Goal: Information Seeking & Learning: Learn about a topic

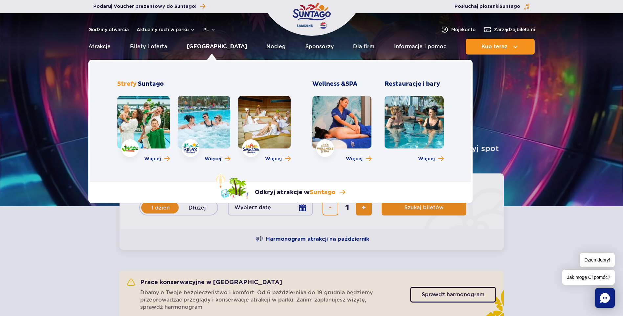
click at [202, 46] on link "[GEOGRAPHIC_DATA]" at bounding box center [217, 47] width 60 height 16
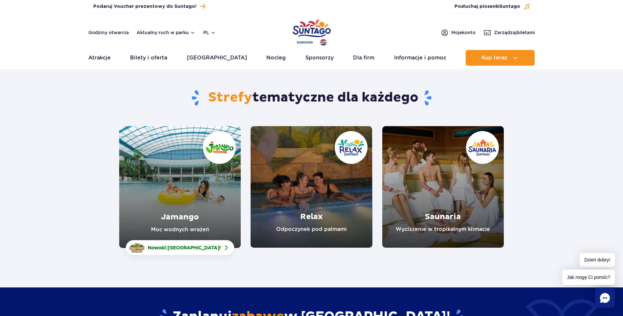
click at [441, 179] on link "Saunaria" at bounding box center [443, 187] width 122 height 122
click at [320, 190] on link "Relax" at bounding box center [312, 187] width 122 height 122
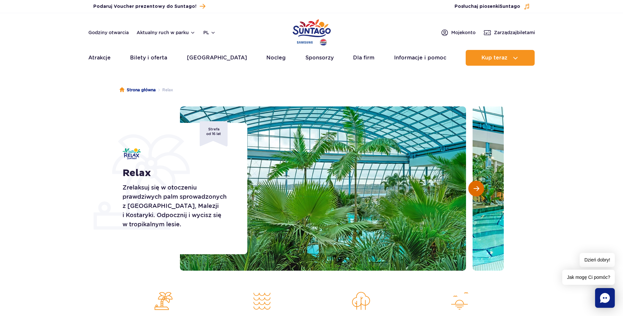
click at [475, 188] on span "Następny slajd" at bounding box center [477, 189] width 6 height 6
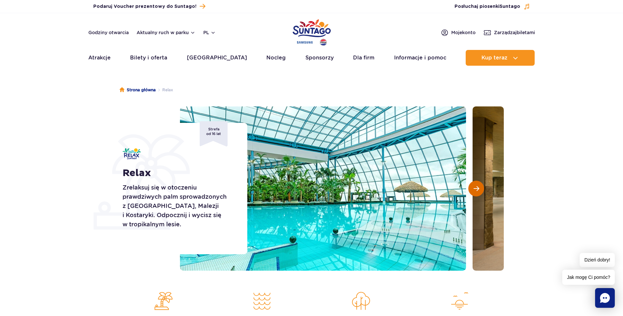
click at [475, 188] on span "Następny slajd" at bounding box center [477, 189] width 6 height 6
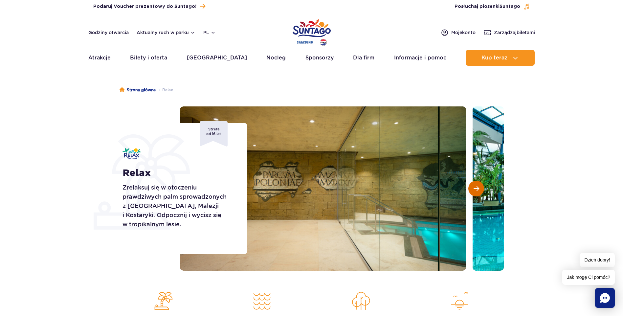
click at [475, 187] on span "Następny slajd" at bounding box center [477, 189] width 6 height 6
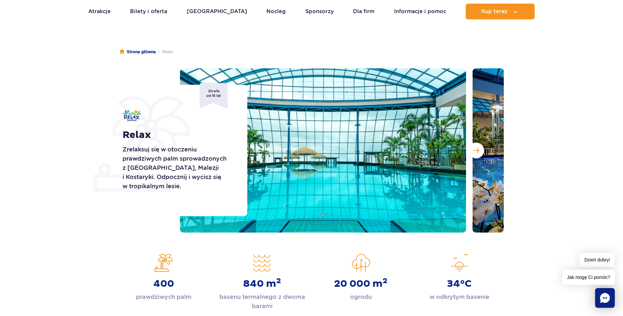
scroll to position [22, 0]
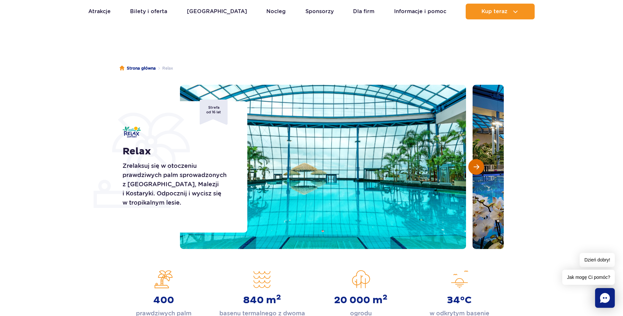
click at [479, 166] on span "Następny slajd" at bounding box center [477, 167] width 6 height 6
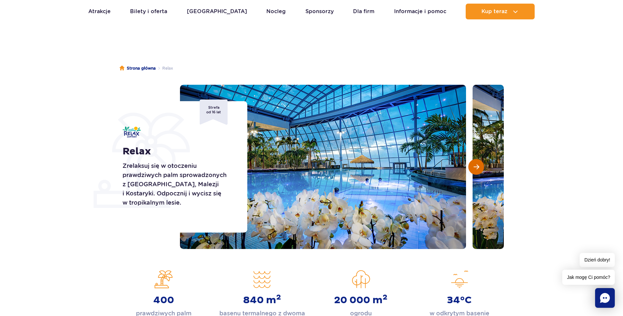
click at [478, 166] on span "Następny slajd" at bounding box center [477, 167] width 6 height 6
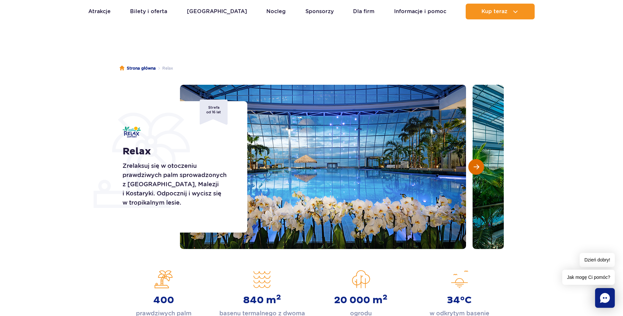
click at [478, 166] on span "Następny slajd" at bounding box center [477, 167] width 6 height 6
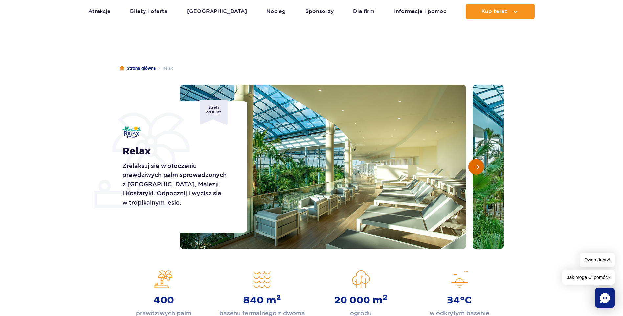
click at [478, 166] on span "Następny slajd" at bounding box center [477, 167] width 6 height 6
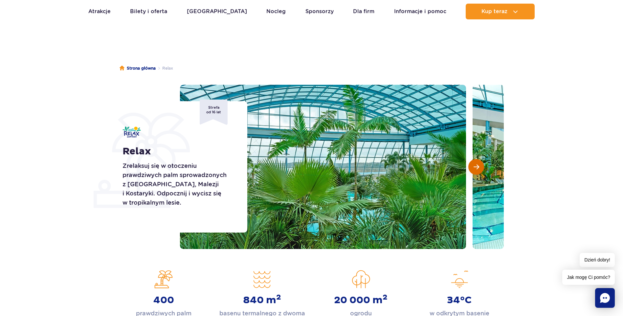
click at [478, 166] on span "Następny slajd" at bounding box center [477, 167] width 6 height 6
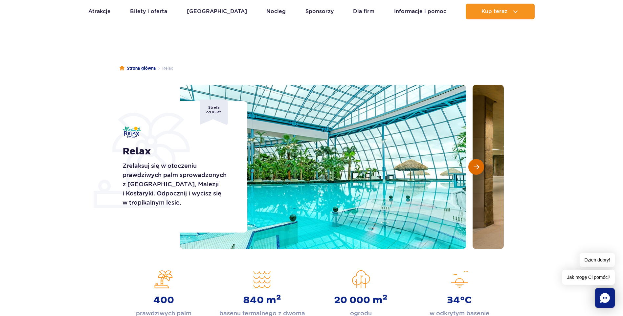
click at [478, 166] on span "Następny slajd" at bounding box center [477, 167] width 6 height 6
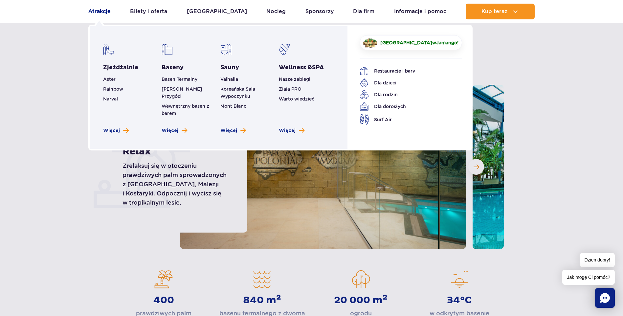
click at [95, 7] on link "Atrakcje" at bounding box center [99, 12] width 22 height 16
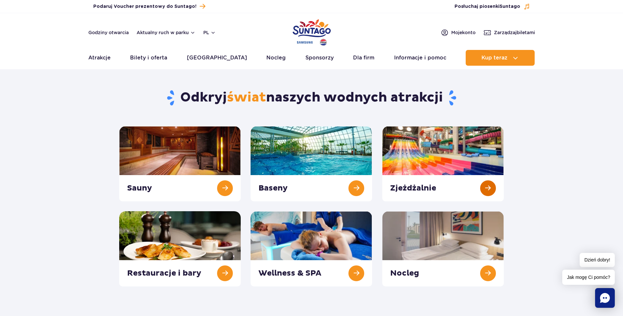
click at [485, 188] on link at bounding box center [443, 163] width 122 height 75
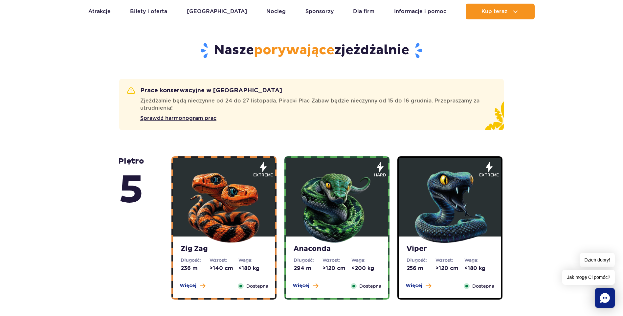
scroll to position [427, 0]
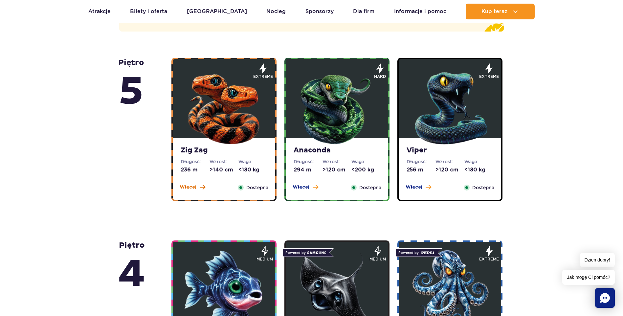
click at [201, 187] on span at bounding box center [203, 187] width 6 height 6
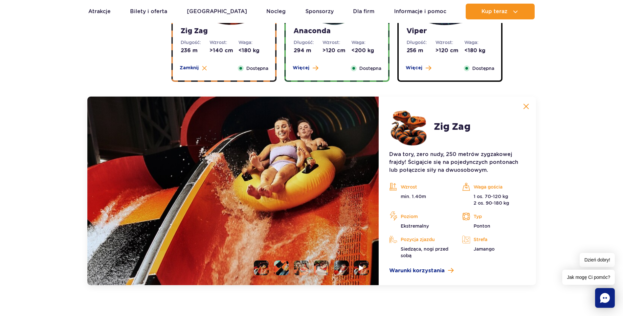
scroll to position [604, 0]
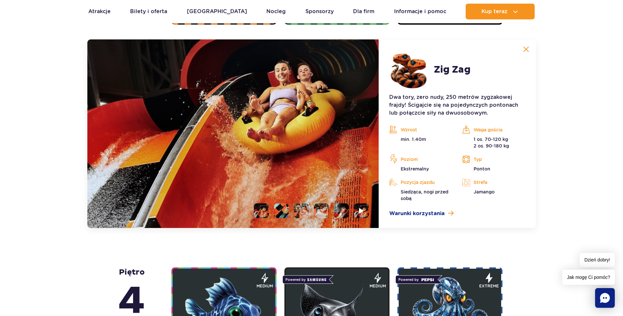
click at [282, 212] on li at bounding box center [281, 210] width 15 height 15
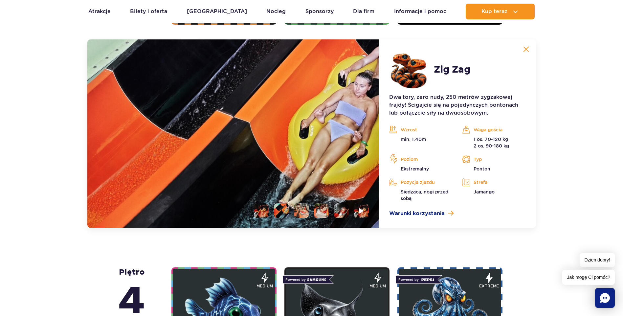
click at [295, 212] on li at bounding box center [301, 210] width 15 height 15
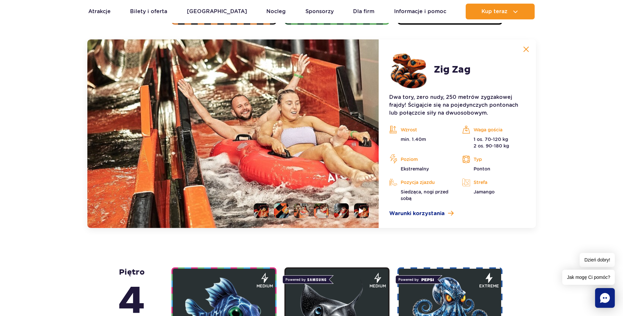
click at [318, 211] on li at bounding box center [321, 210] width 15 height 15
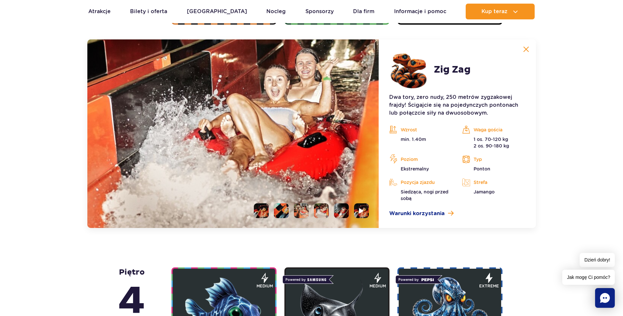
click at [340, 210] on li at bounding box center [341, 210] width 15 height 15
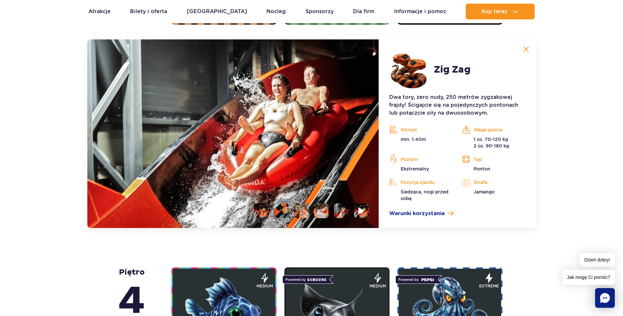
click at [363, 209] on img at bounding box center [362, 211] width 6 height 8
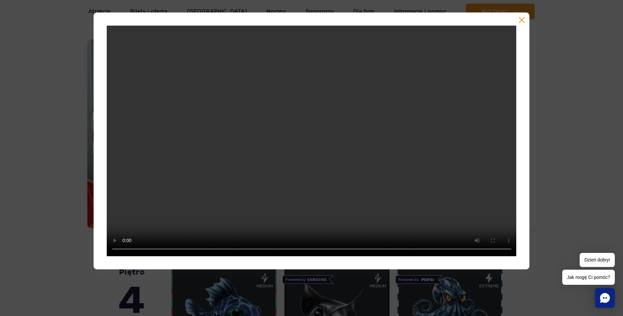
click at [522, 16] on div at bounding box center [312, 140] width 436 height 257
click at [522, 18] on button "button" at bounding box center [522, 20] width 7 height 7
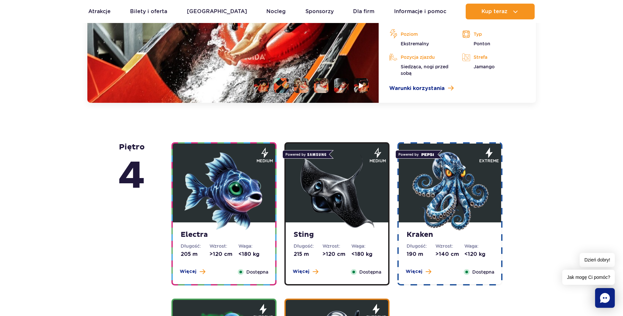
scroll to position [833, 0]
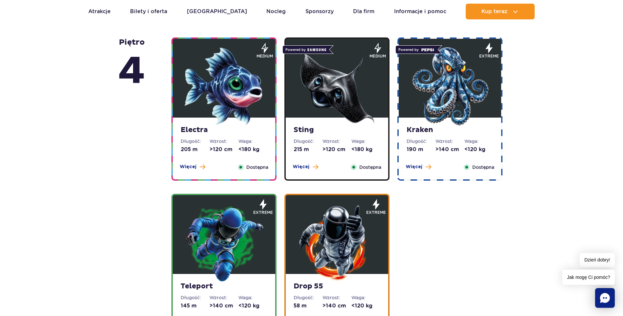
click at [423, 129] on strong "Kraken" at bounding box center [450, 129] width 87 height 9
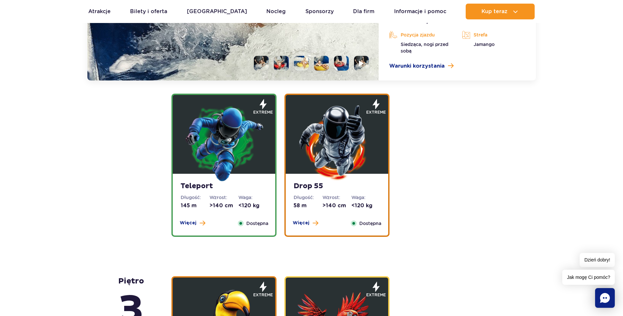
scroll to position [1016, 0]
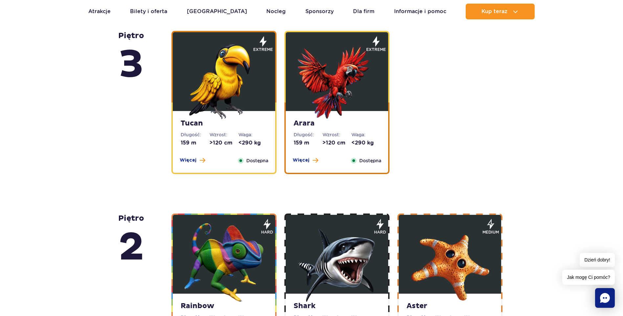
click at [195, 125] on strong "Tucan" at bounding box center [224, 123] width 87 height 9
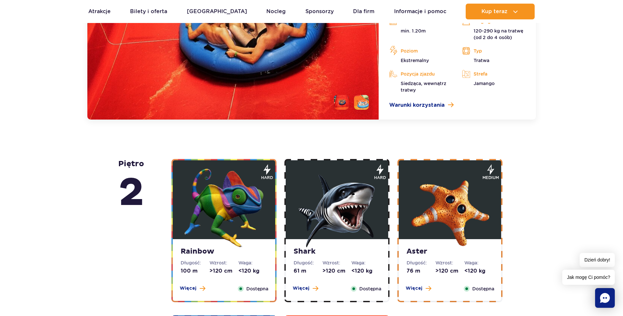
scroll to position [1322, 0]
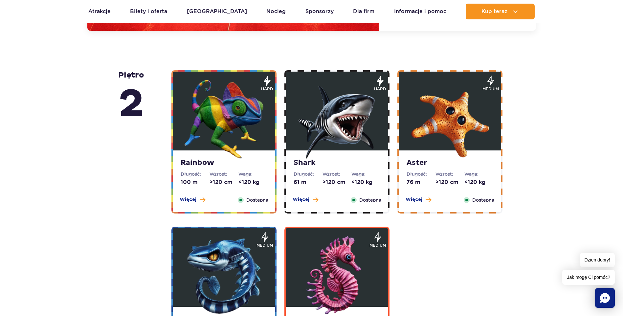
click at [315, 166] on strong "Shark" at bounding box center [337, 162] width 87 height 9
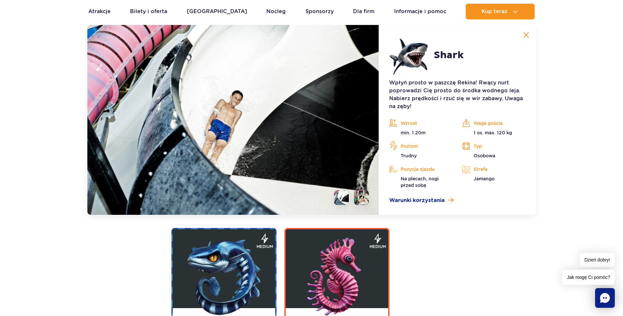
scroll to position [1308, 0]
